Goal: Task Accomplishment & Management: Use online tool/utility

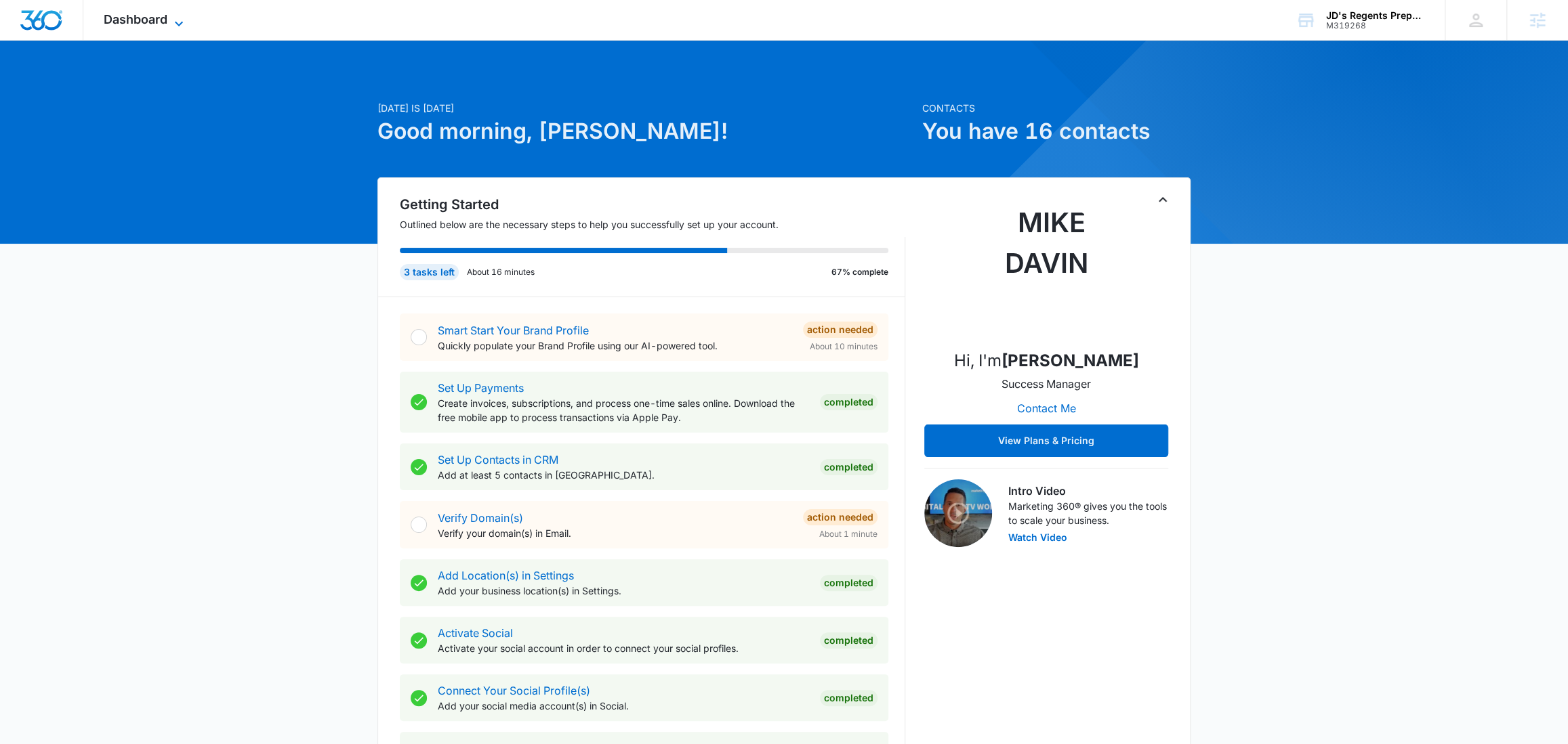
click at [180, 16] on icon at bounding box center [178, 23] width 16 height 16
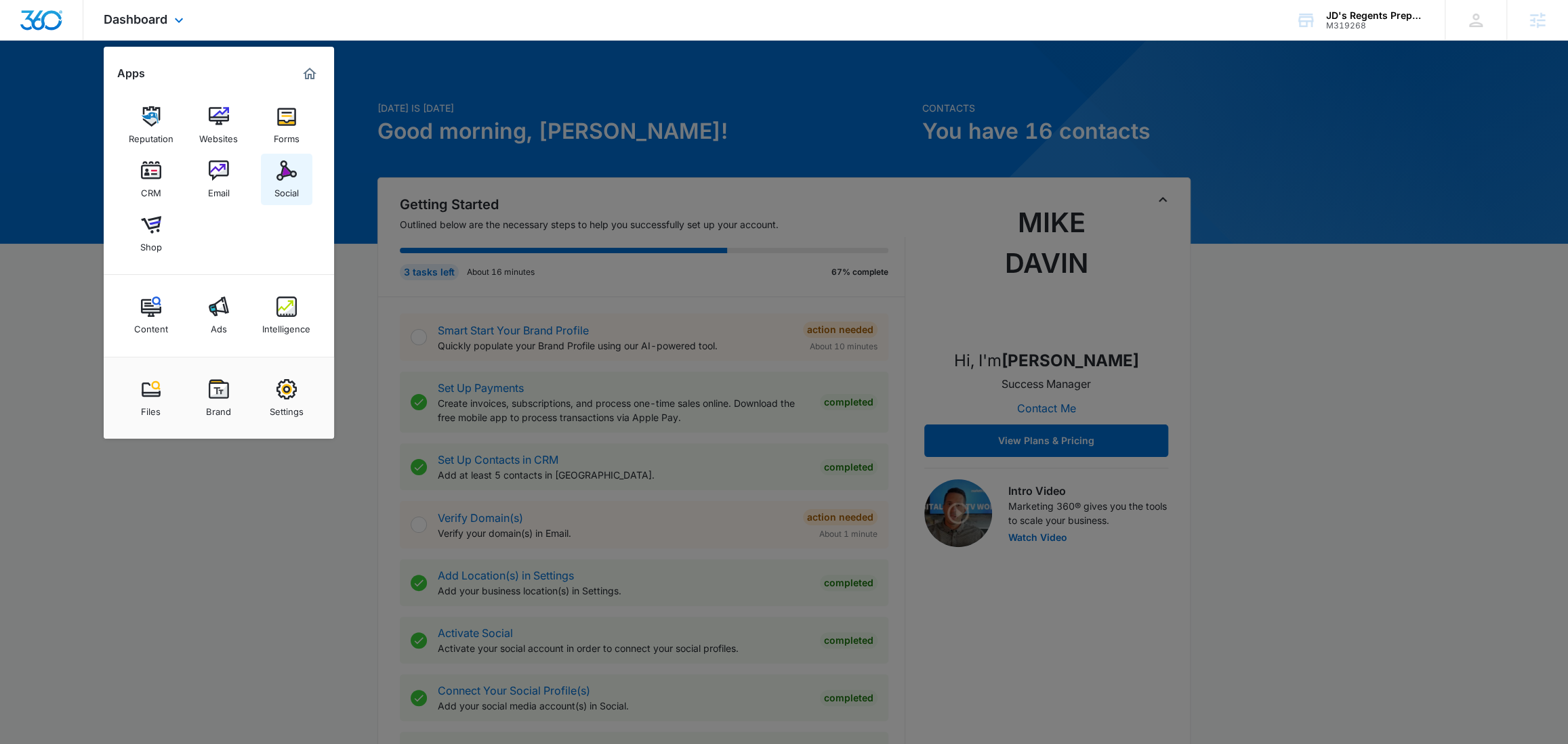
click at [291, 177] on img at bounding box center [287, 171] width 20 height 20
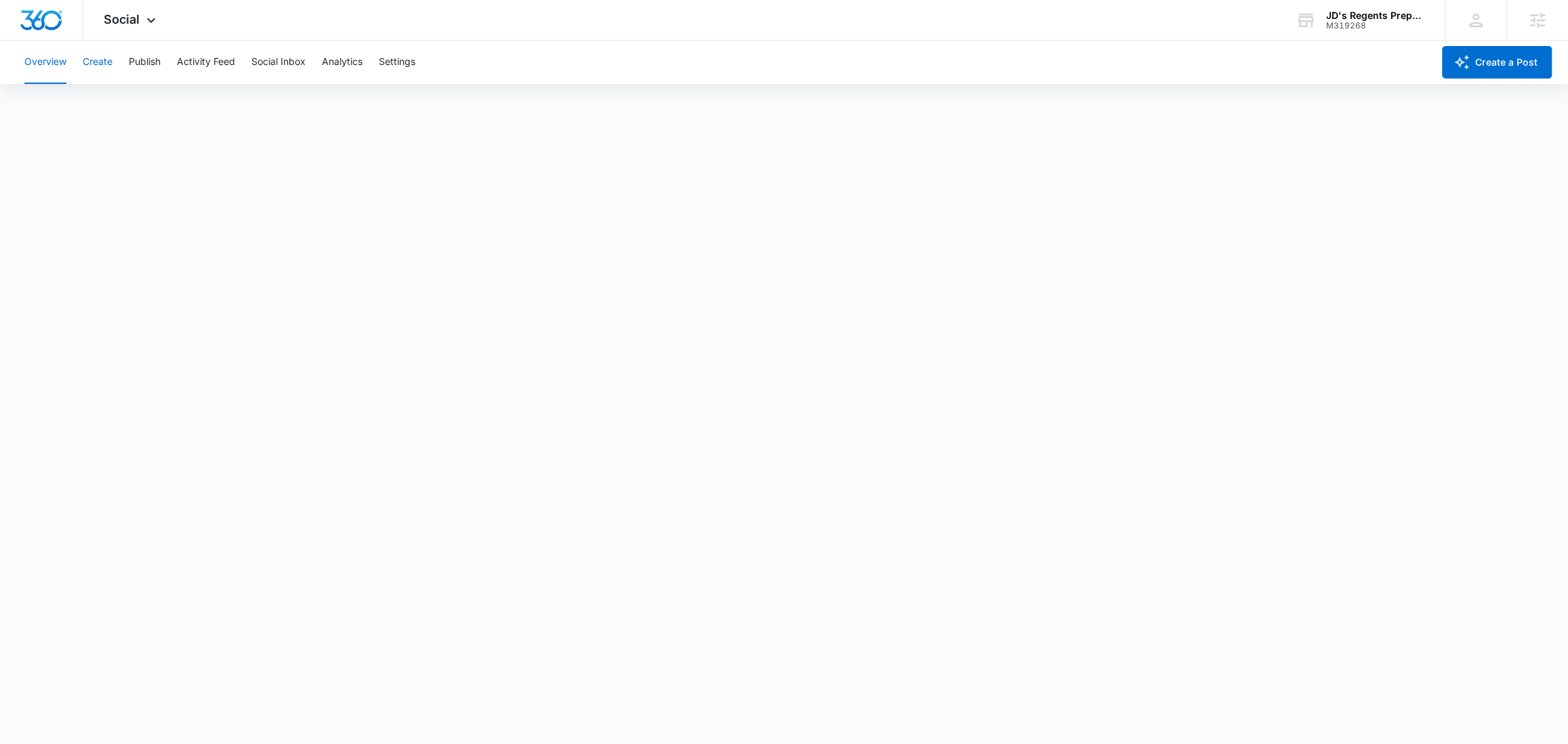
click at [104, 63] on button "Create" at bounding box center [97, 62] width 30 height 44
click at [114, 102] on button "Approvals" at bounding box center [132, 104] width 45 height 38
click at [44, 102] on button "Content Library" at bounding box center [58, 104] width 69 height 38
click at [1474, 60] on button "Create a Post" at bounding box center [1496, 62] width 110 height 33
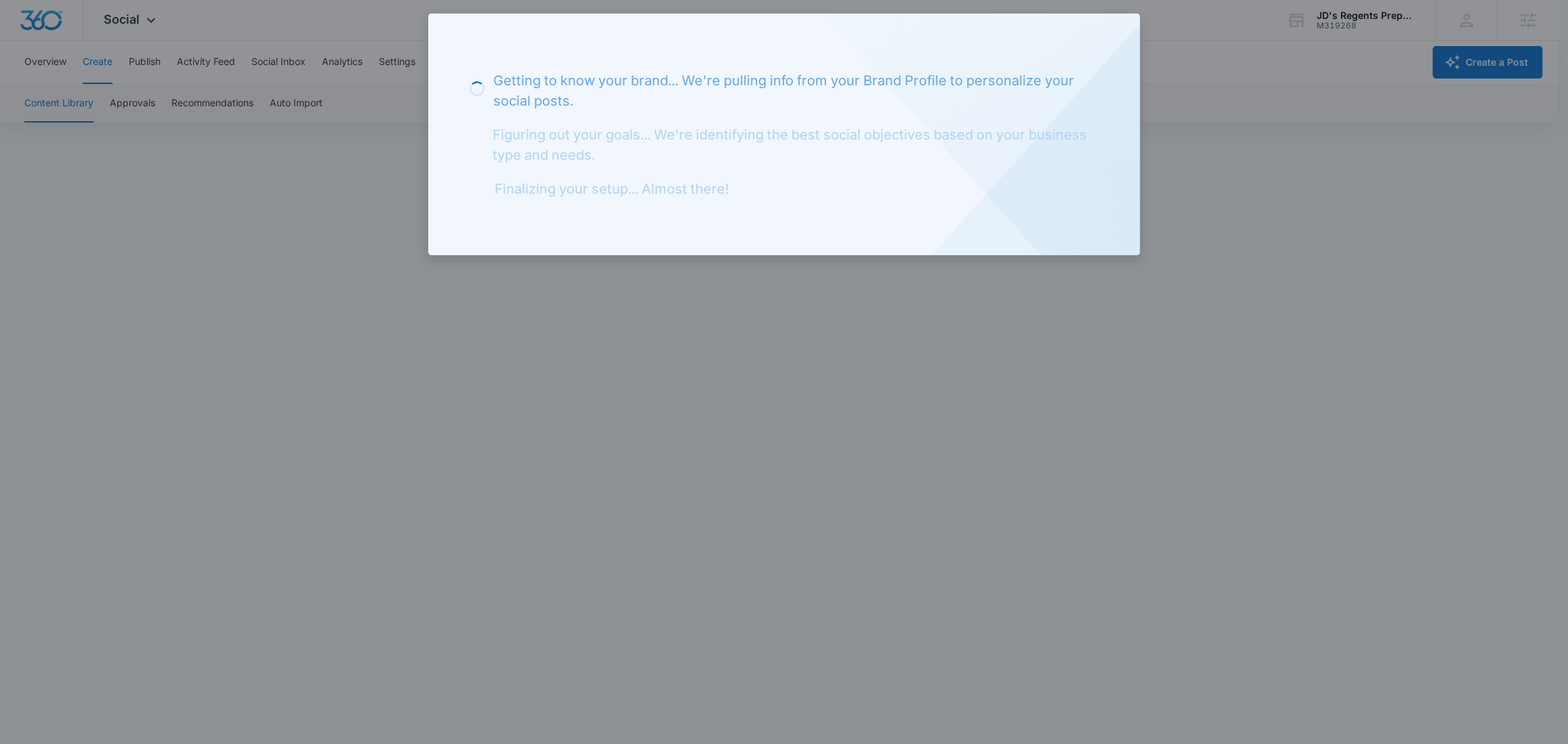
click at [1117, 38] on div "Loading Getting to know your brand... We're pulling info from your Brand Profil…" at bounding box center [783, 134] width 712 height 242
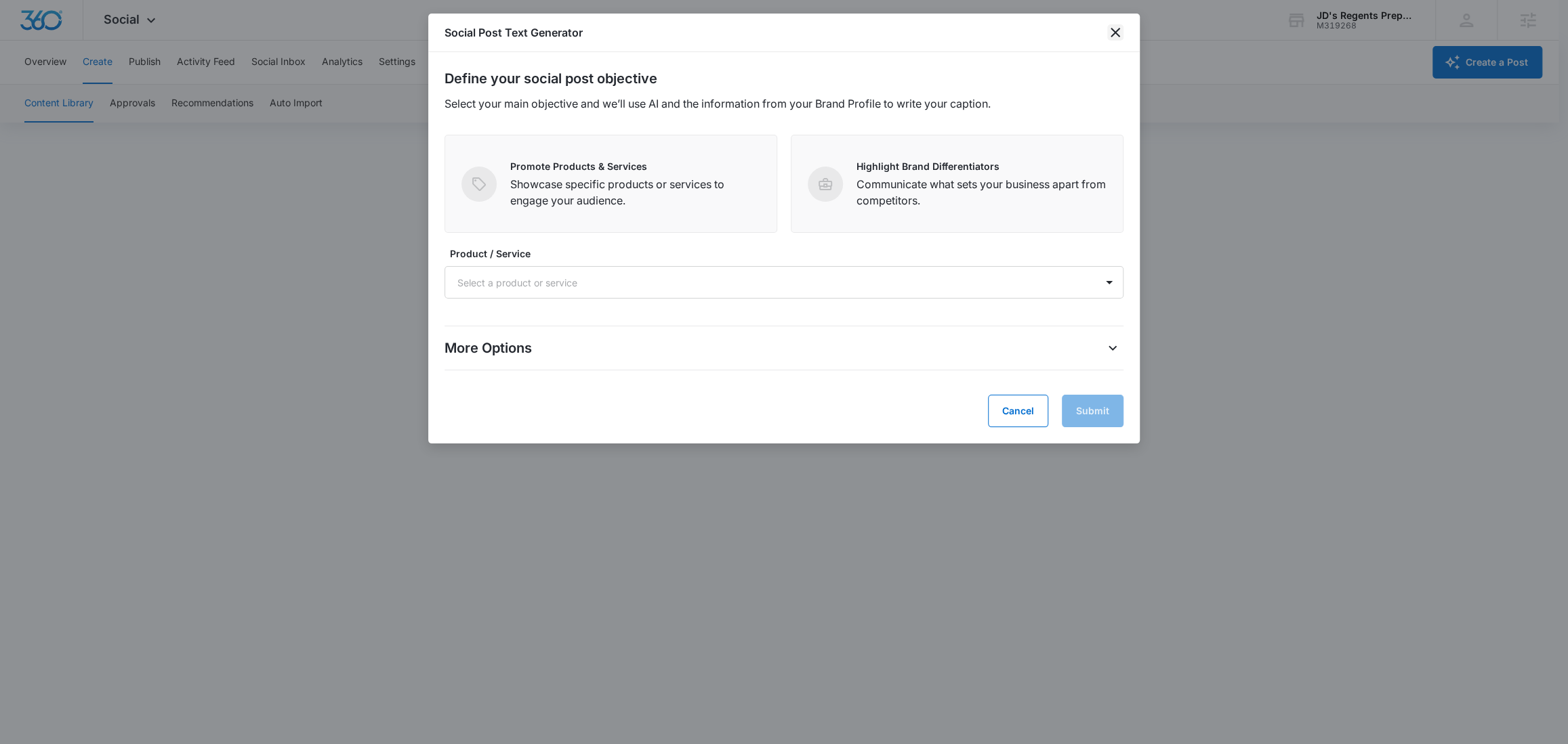
click at [1120, 26] on icon "close" at bounding box center [1115, 32] width 16 height 16
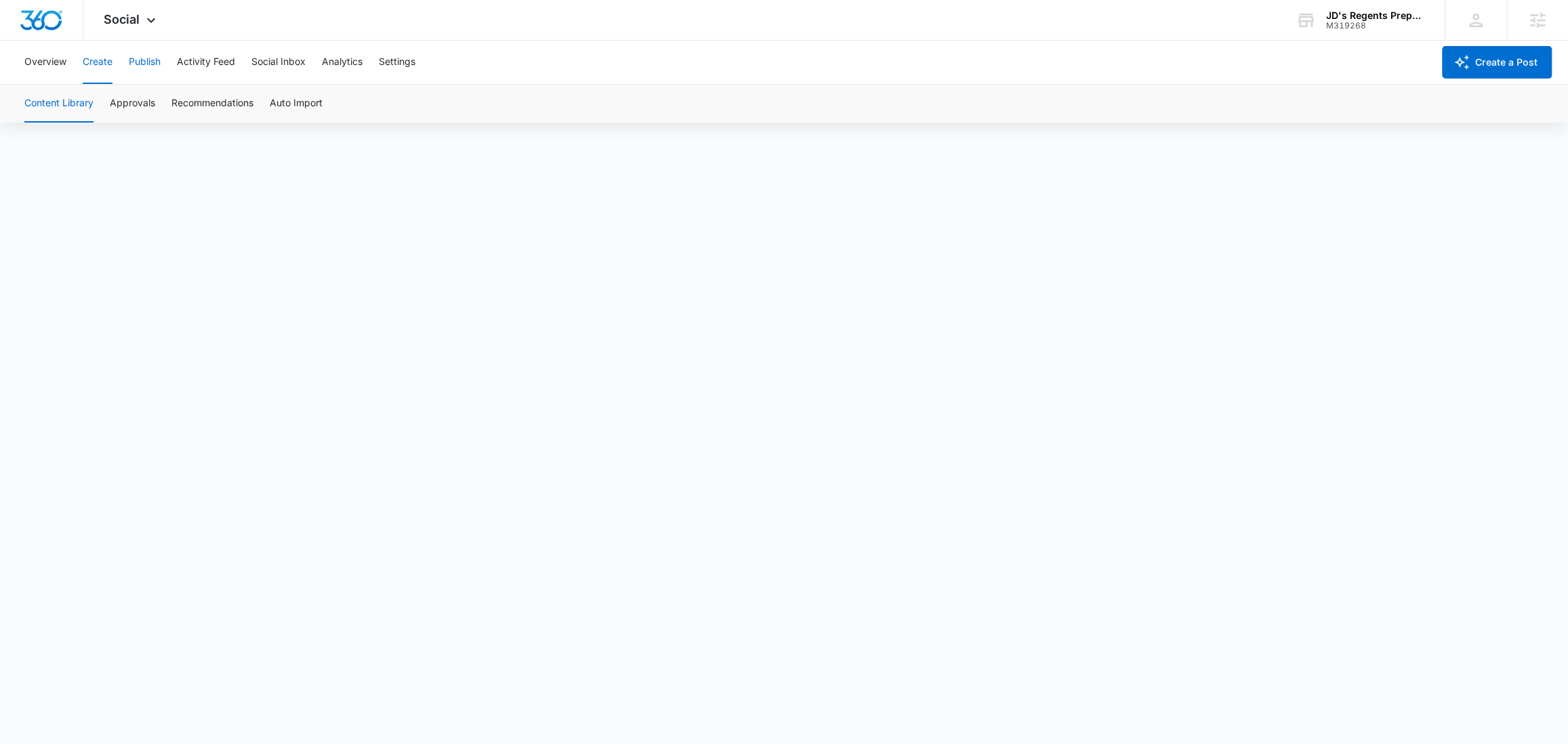
click at [146, 62] on button "Publish" at bounding box center [144, 62] width 32 height 44
click at [106, 16] on span "Social" at bounding box center [122, 19] width 36 height 14
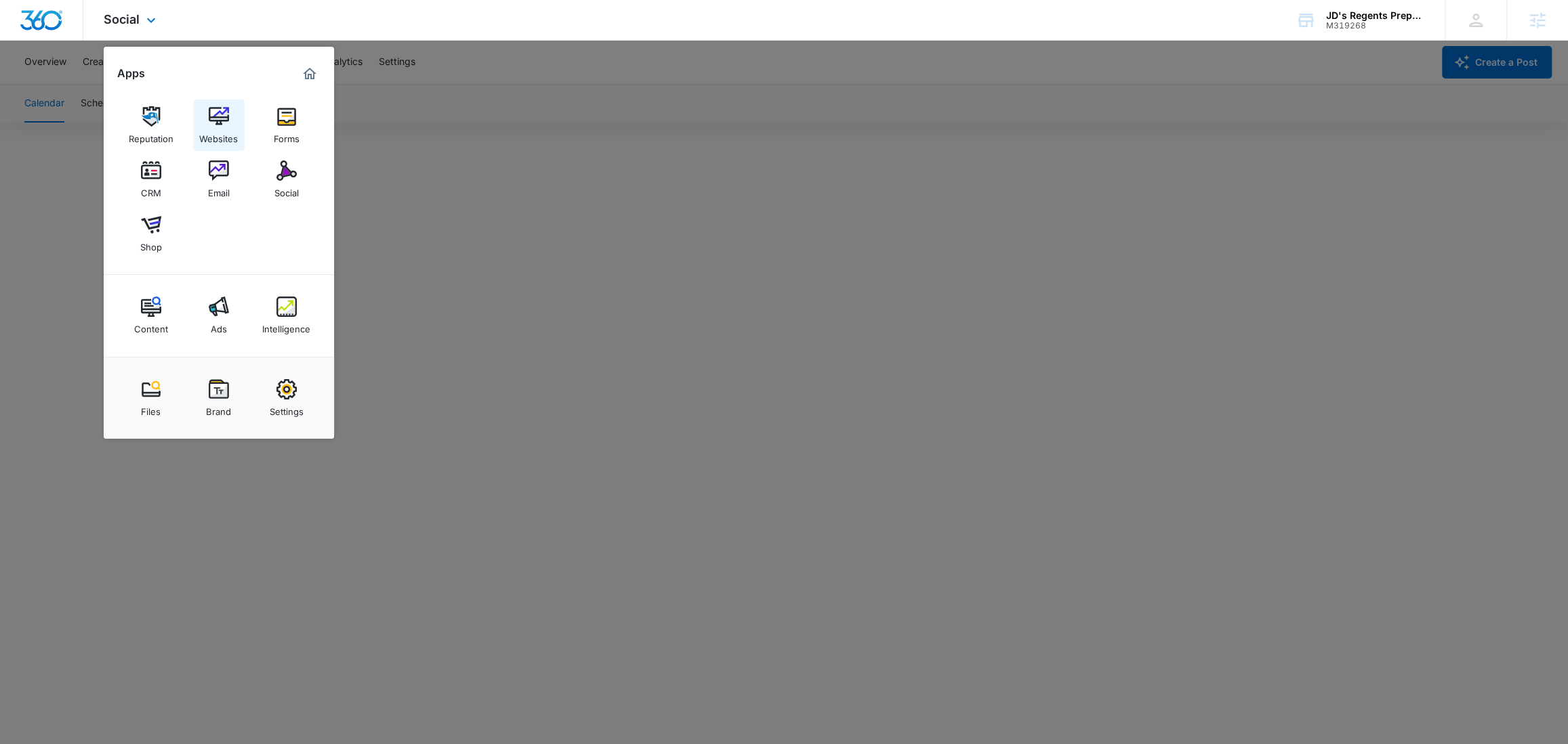
click at [205, 119] on link "Websites" at bounding box center [219, 125] width 51 height 51
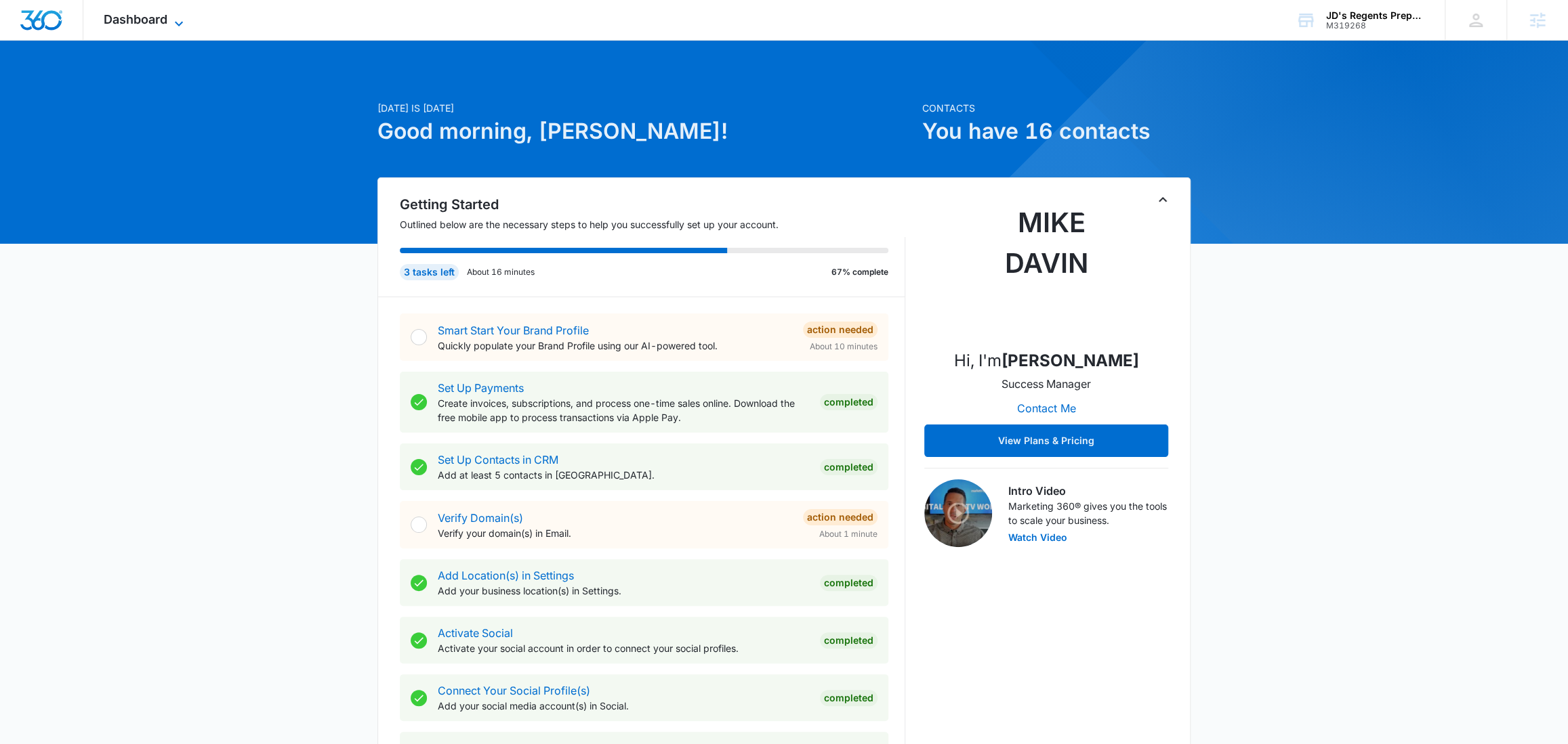
click at [171, 23] on icon at bounding box center [178, 23] width 16 height 16
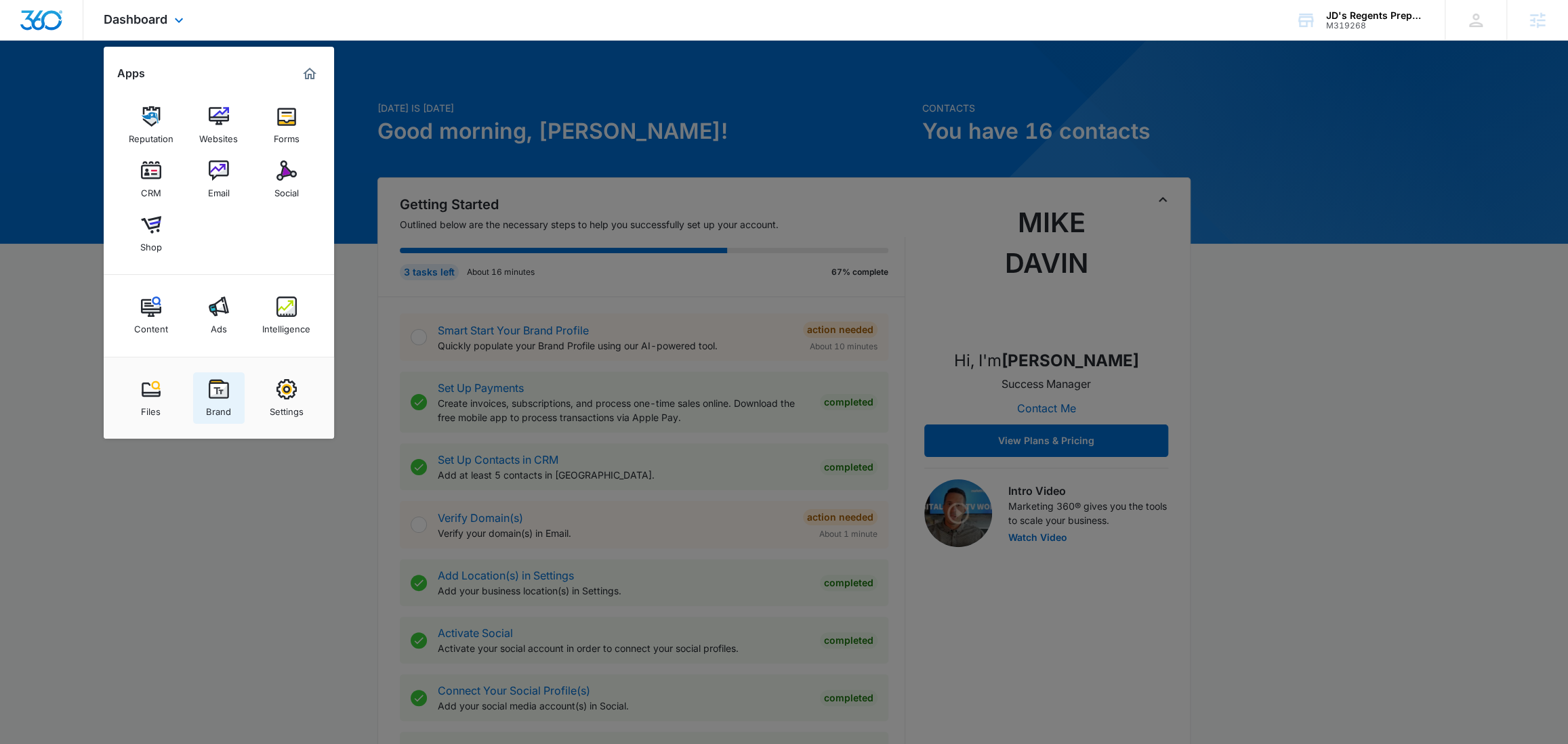
click at [206, 393] on link "Brand" at bounding box center [219, 398] width 51 height 51
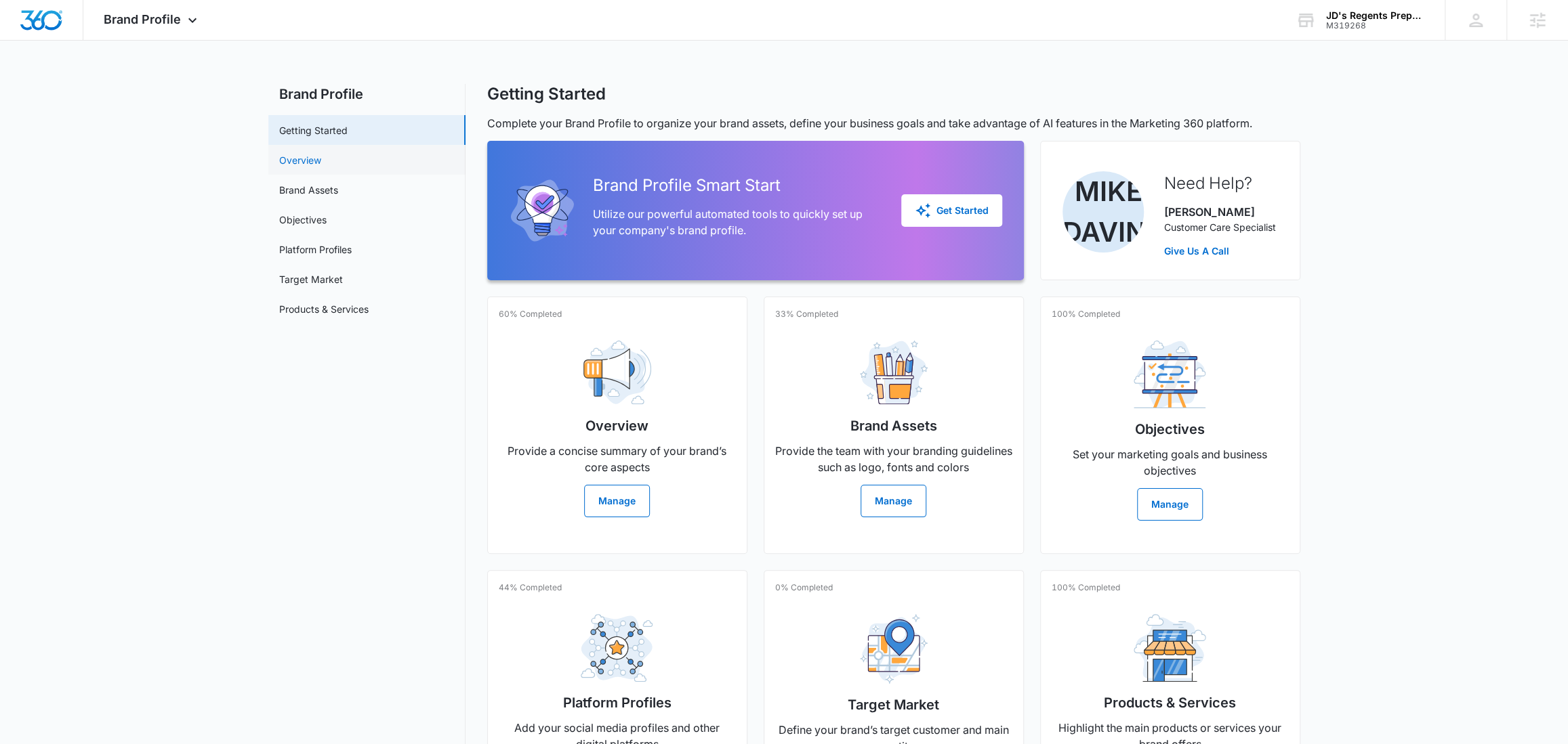
click at [311, 166] on link "Overview" at bounding box center [300, 160] width 42 height 14
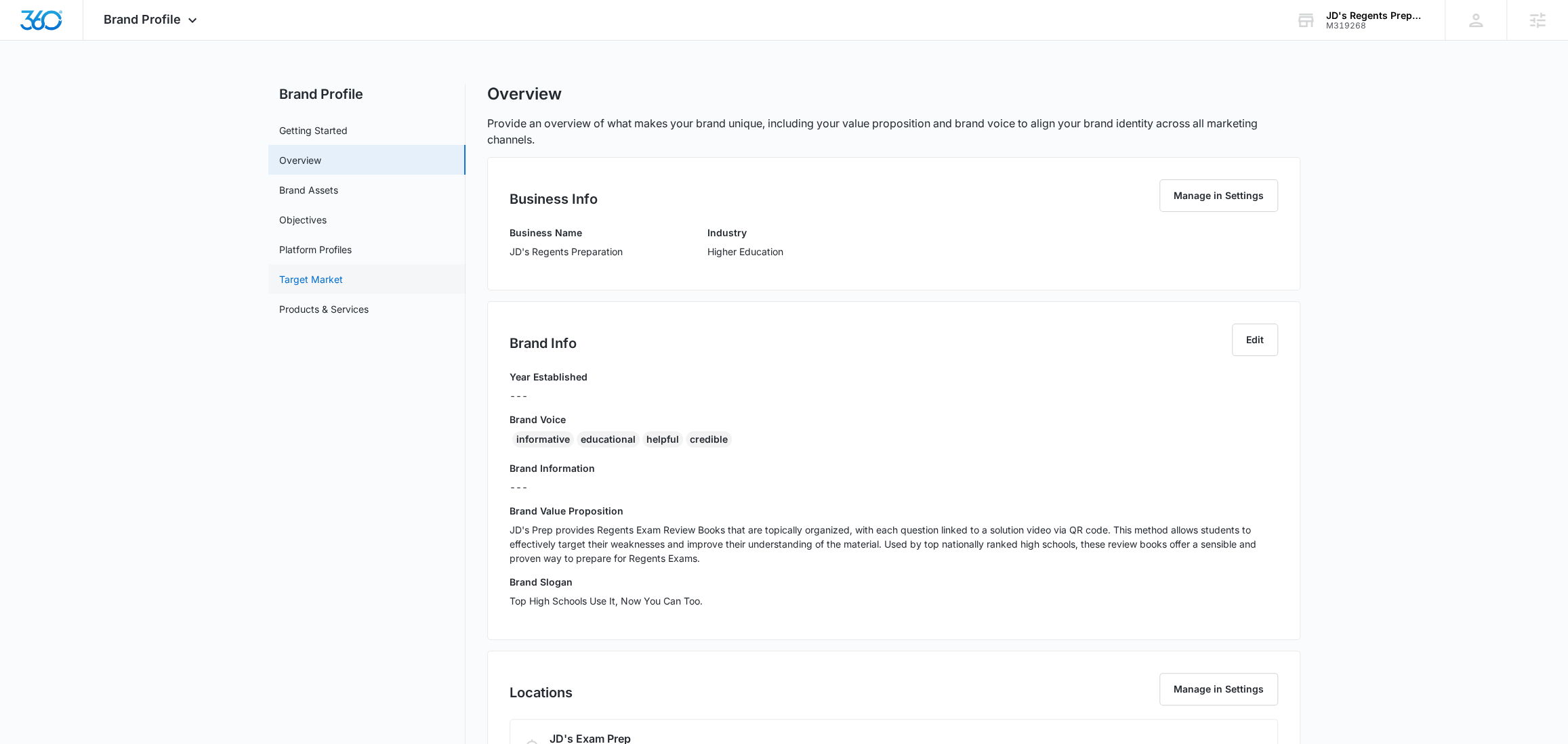
click at [319, 285] on link "Target Market" at bounding box center [311, 280] width 64 height 14
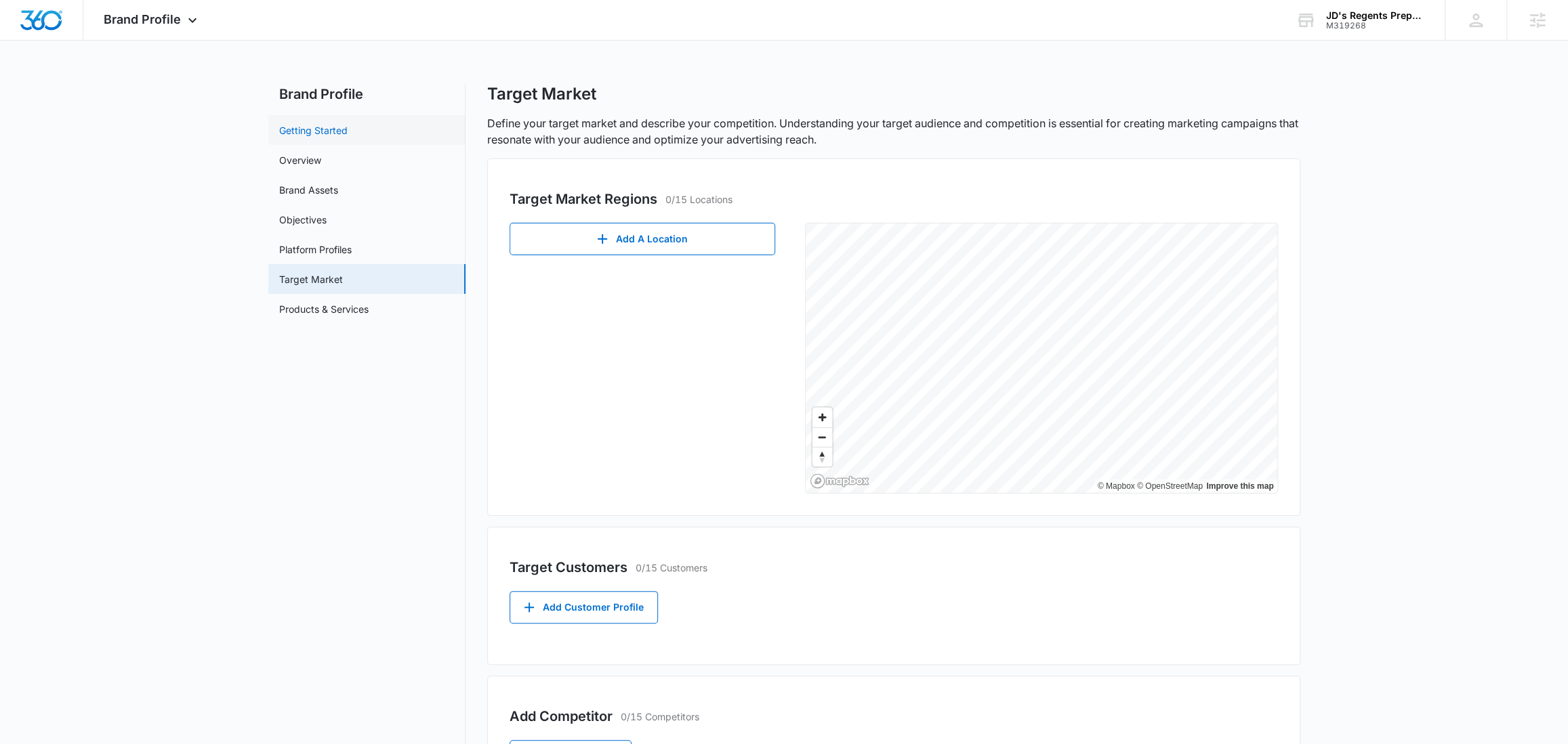
click at [320, 134] on link "Getting Started" at bounding box center [313, 130] width 69 height 14
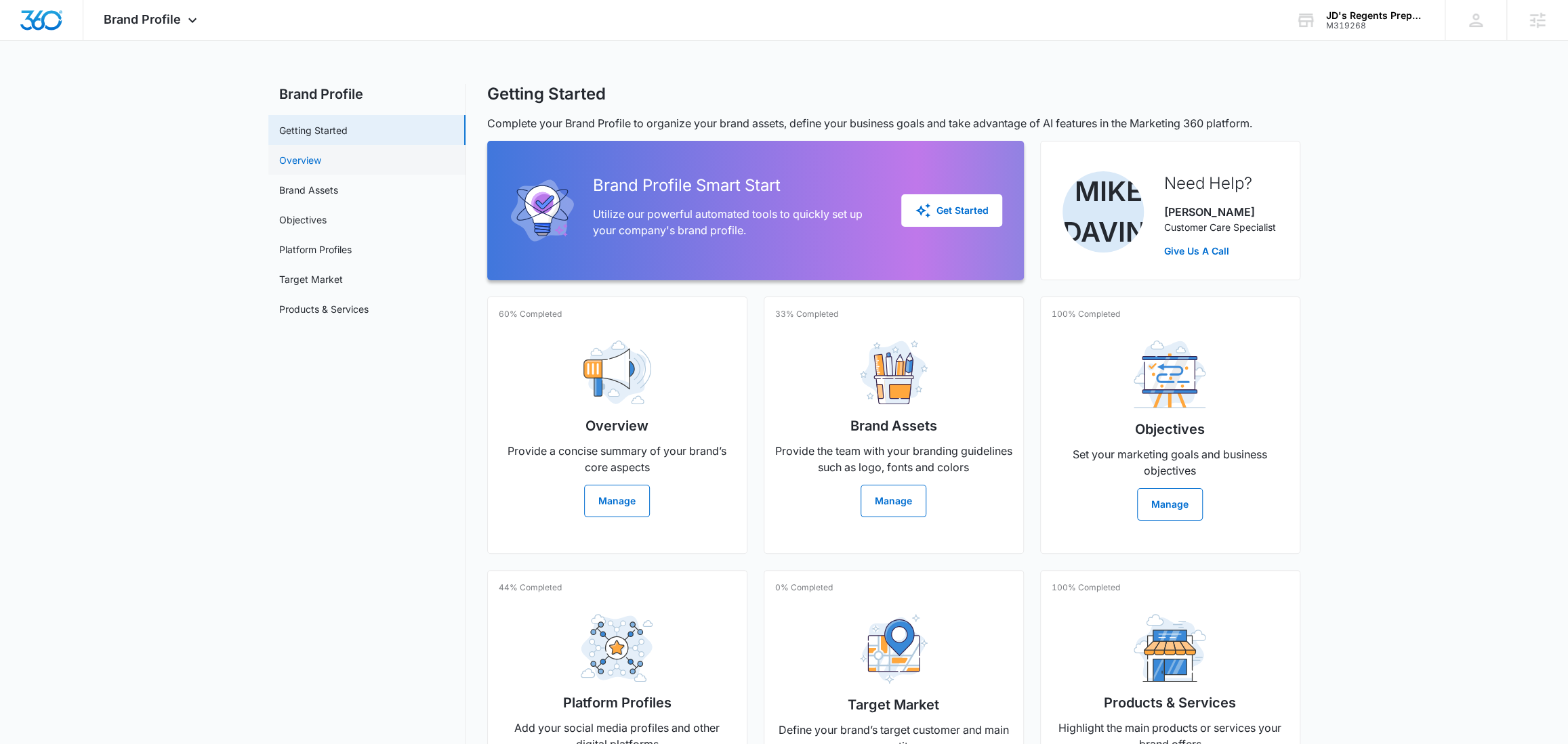
click at [292, 162] on link "Overview" at bounding box center [300, 160] width 42 height 14
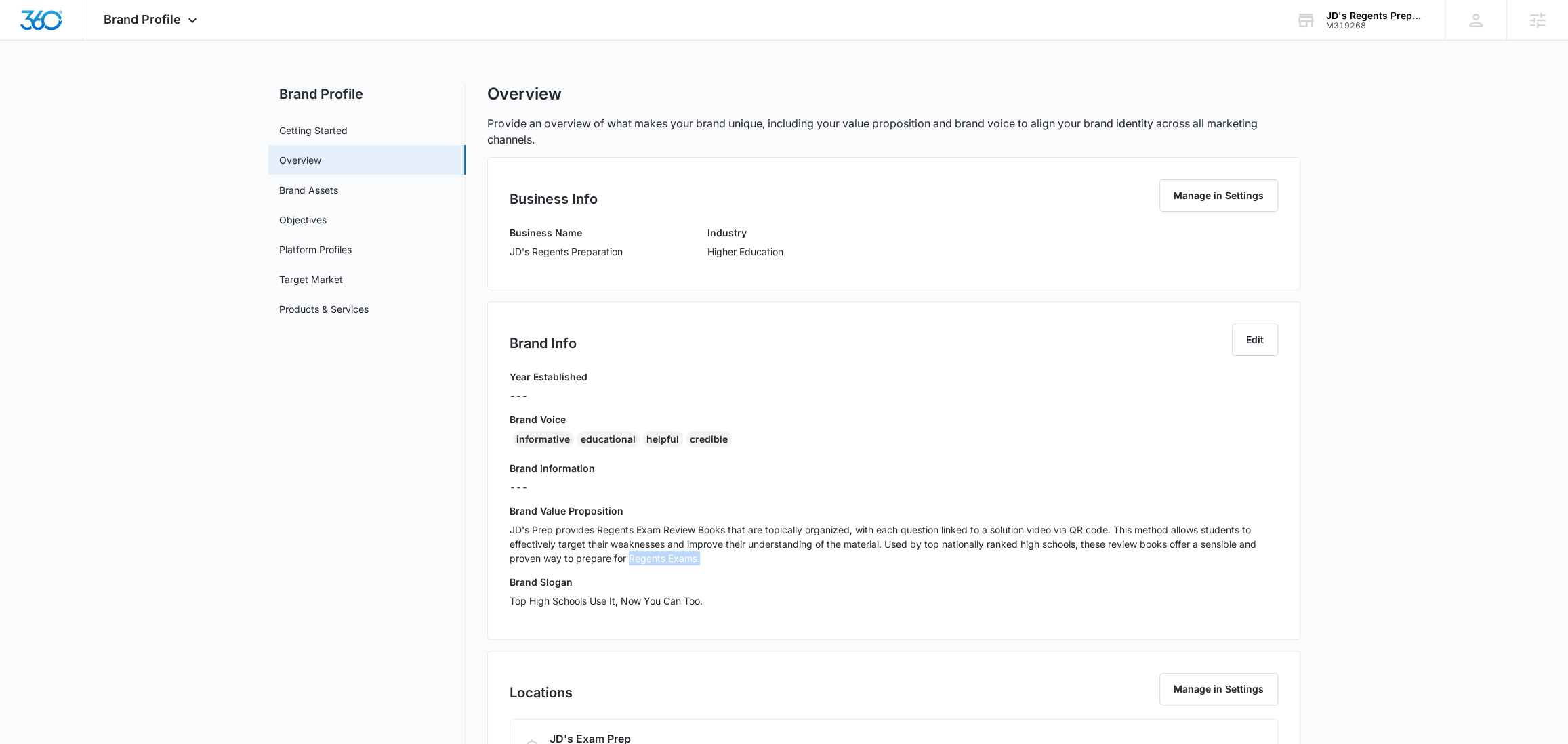
drag, startPoint x: 630, startPoint y: 555, endPoint x: 700, endPoint y: 558, distance: 70.1
click at [700, 558] on p "JD's Prep provides Regents Exam Review Books that are topically organized, with…" at bounding box center [894, 544] width 768 height 43
copy p "Regents Exams."
drag, startPoint x: 740, startPoint y: 452, endPoint x: 516, endPoint y: 431, distance: 225.0
click at [516, 432] on div "informative educational helpful credible" at bounding box center [894, 443] width 768 height 22
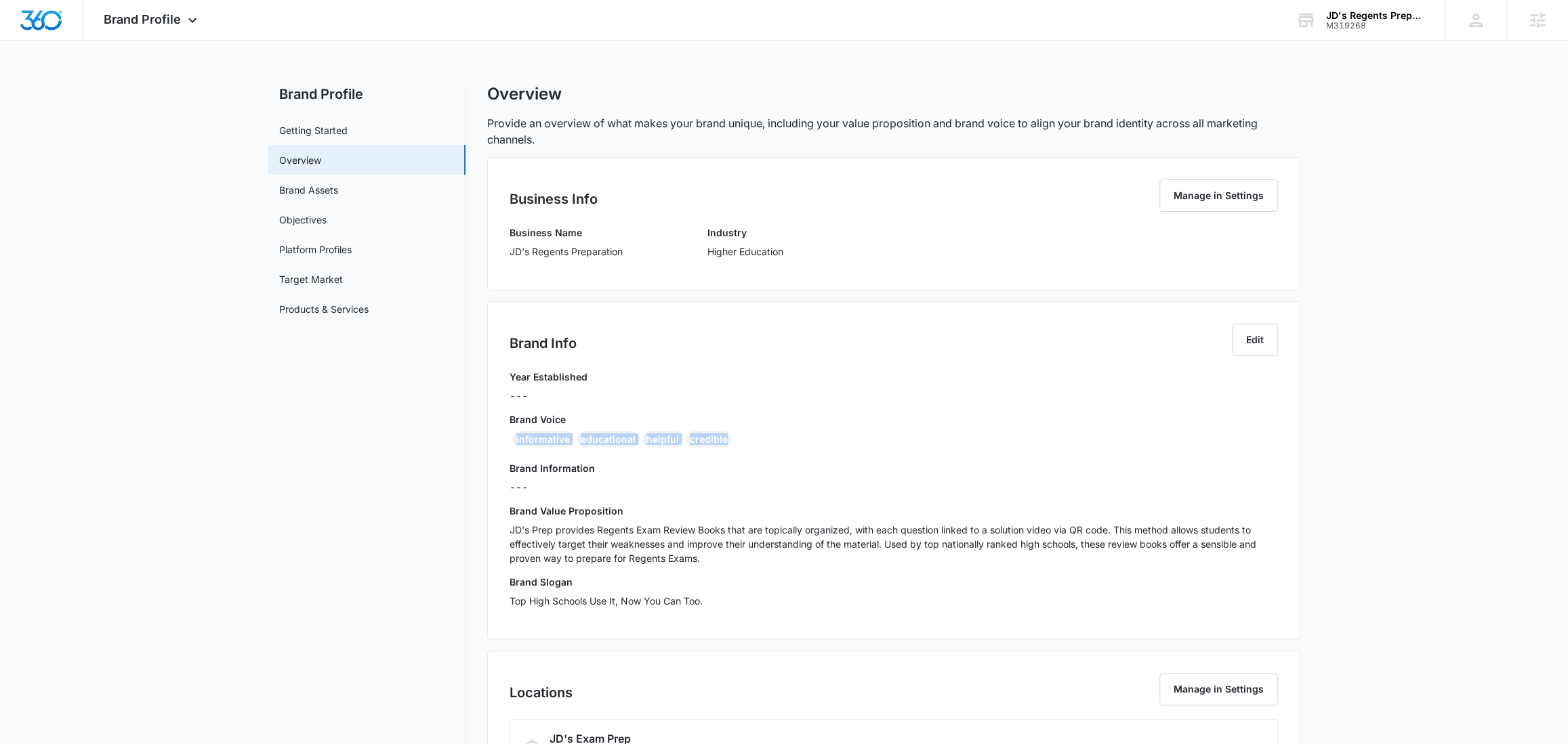
copy div "informative educational helpful credible"
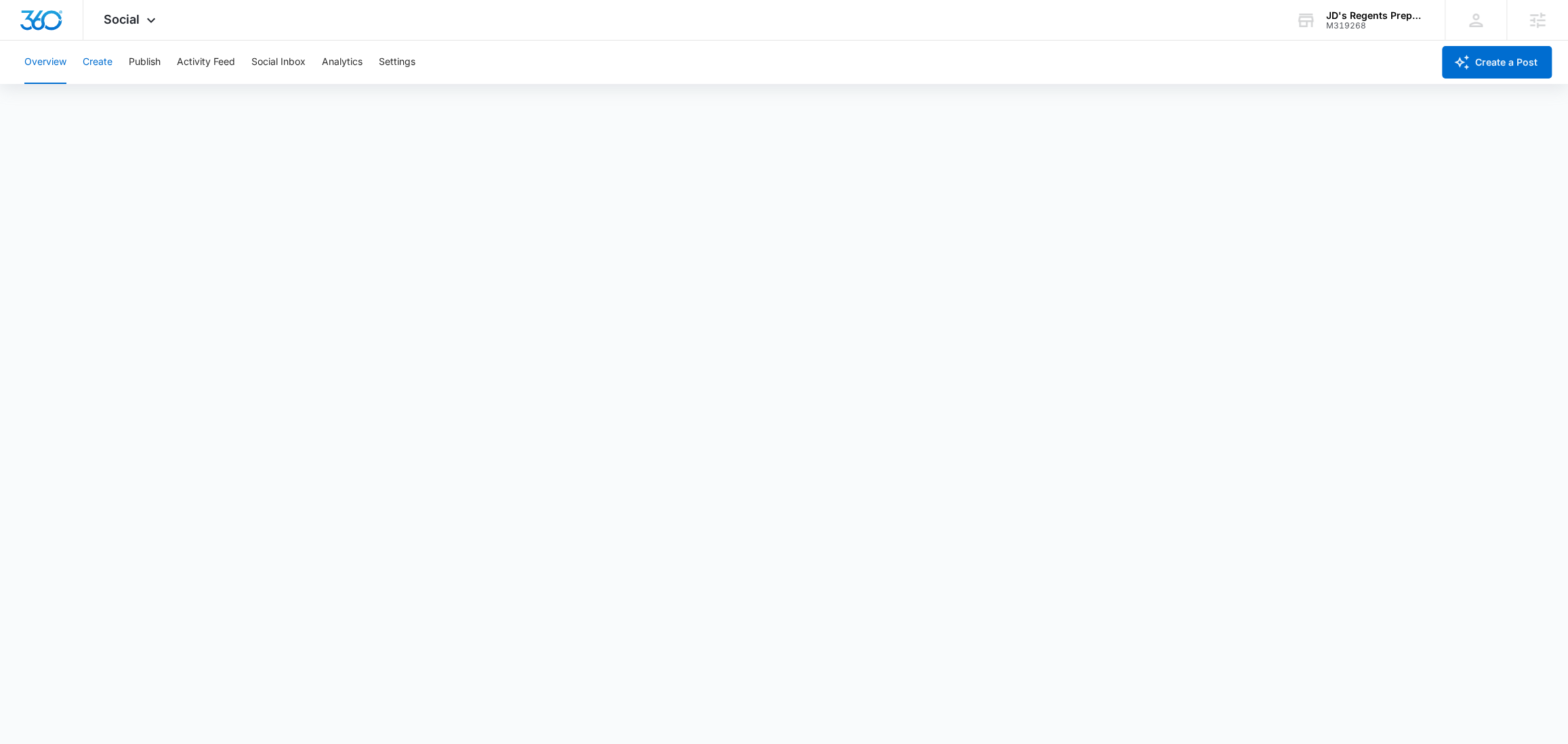
click at [111, 60] on button "Create" at bounding box center [97, 62] width 30 height 44
click at [143, 60] on button "Publish" at bounding box center [144, 62] width 32 height 44
click at [139, 26] on div "Social Apps Reputation Websites Forms CRM Email Social Shop Content Ads Intelli…" at bounding box center [131, 19] width 96 height 40
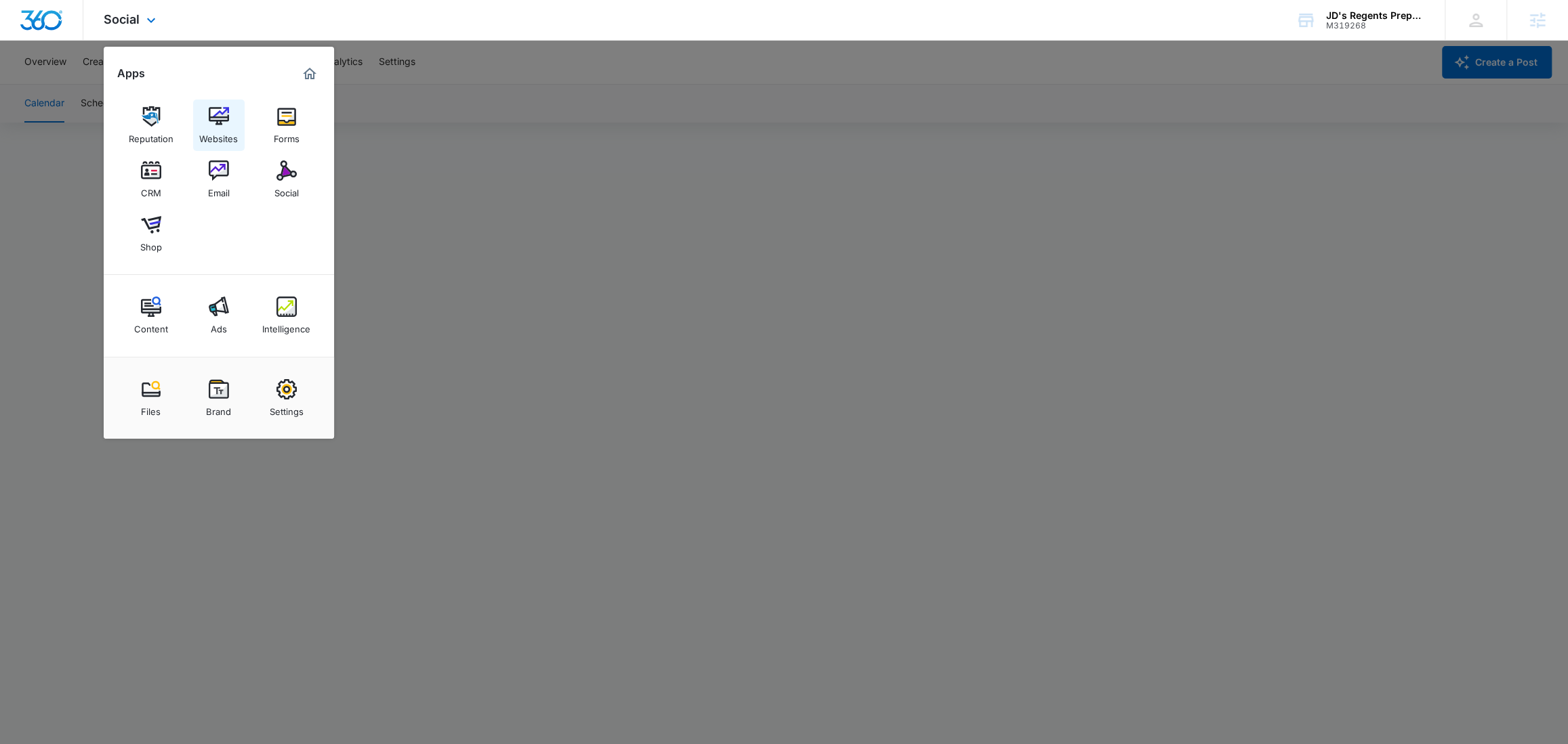
click at [221, 114] on img at bounding box center [219, 116] width 20 height 20
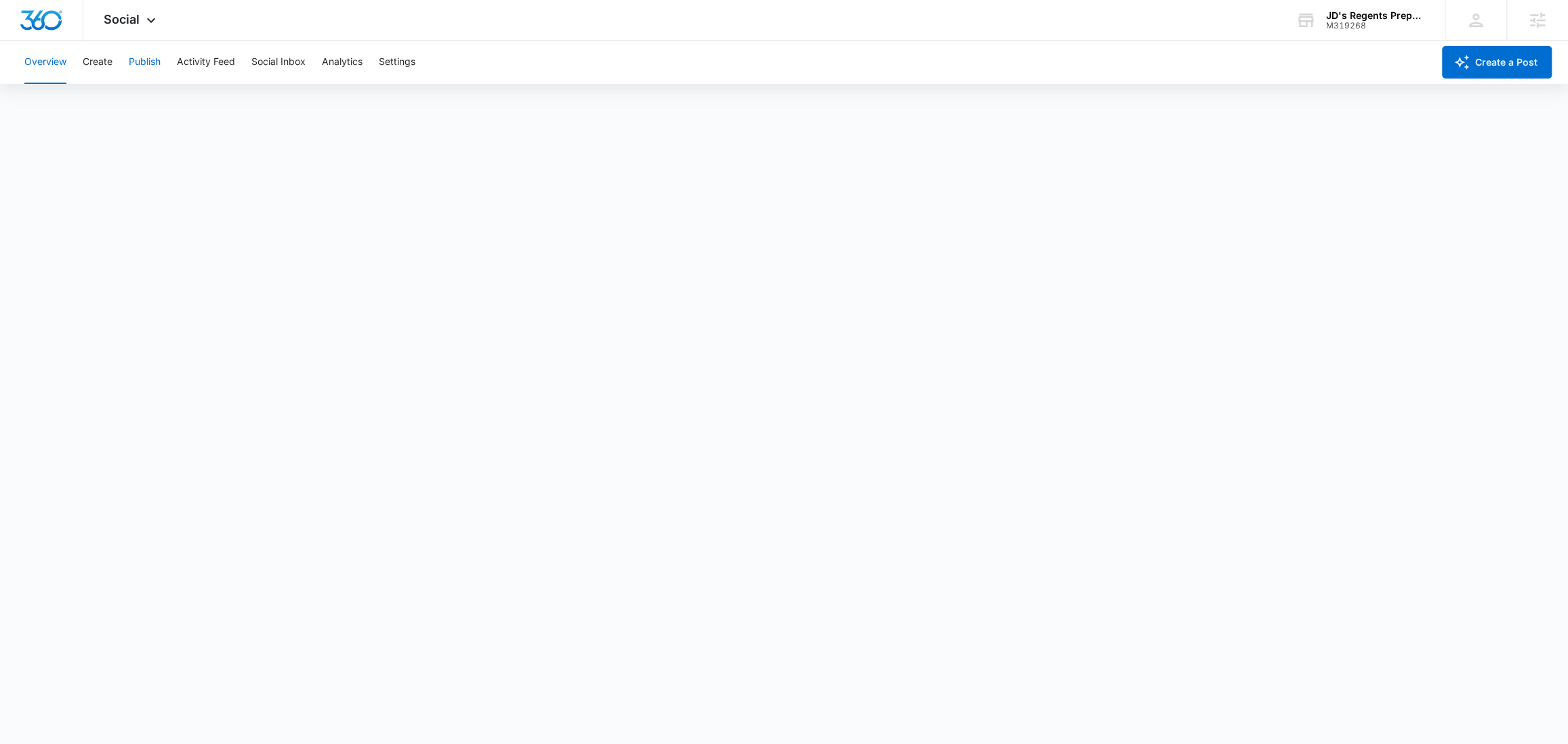
click at [154, 61] on button "Publish" at bounding box center [144, 62] width 32 height 44
